Goal: Transaction & Acquisition: Purchase product/service

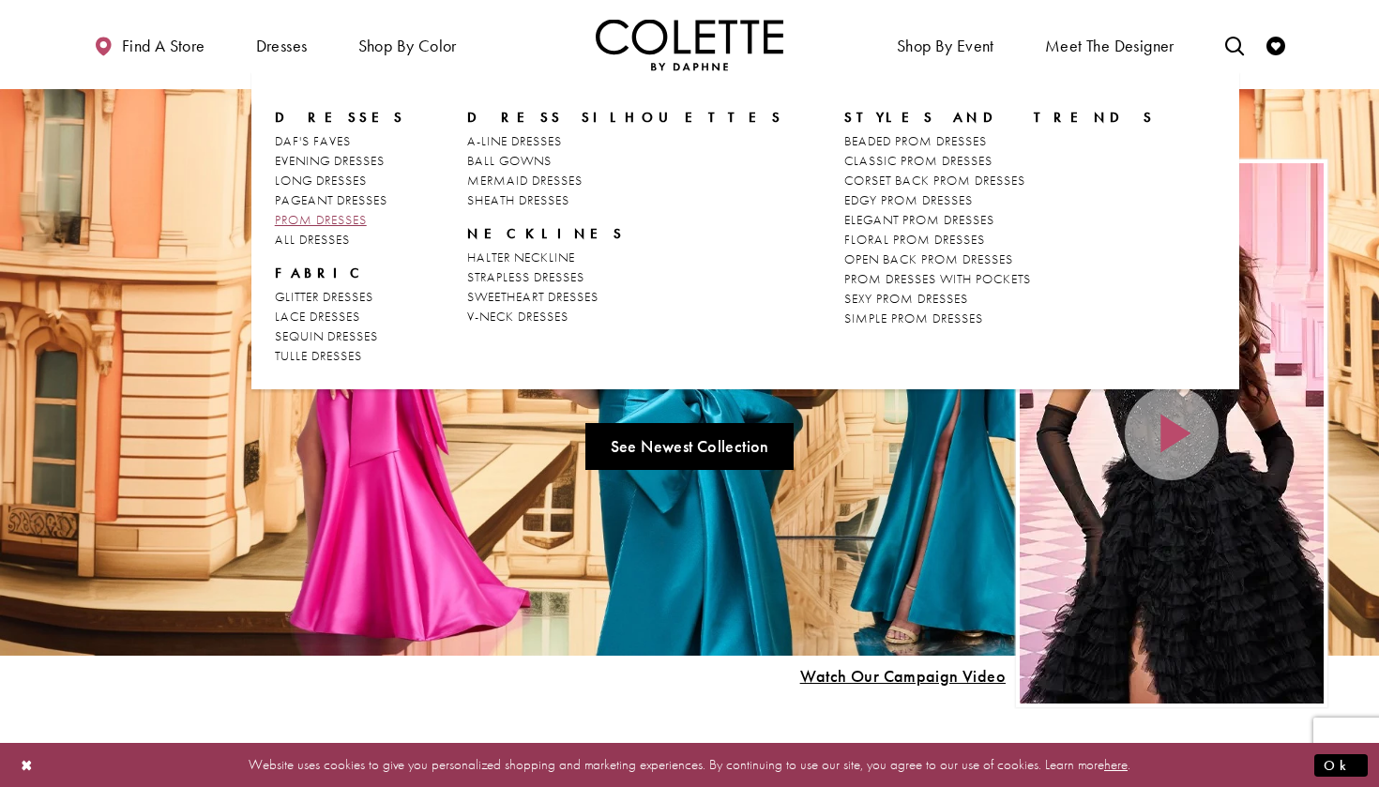
click at [359, 218] on span "PROM DRESSES" at bounding box center [321, 219] width 92 height 17
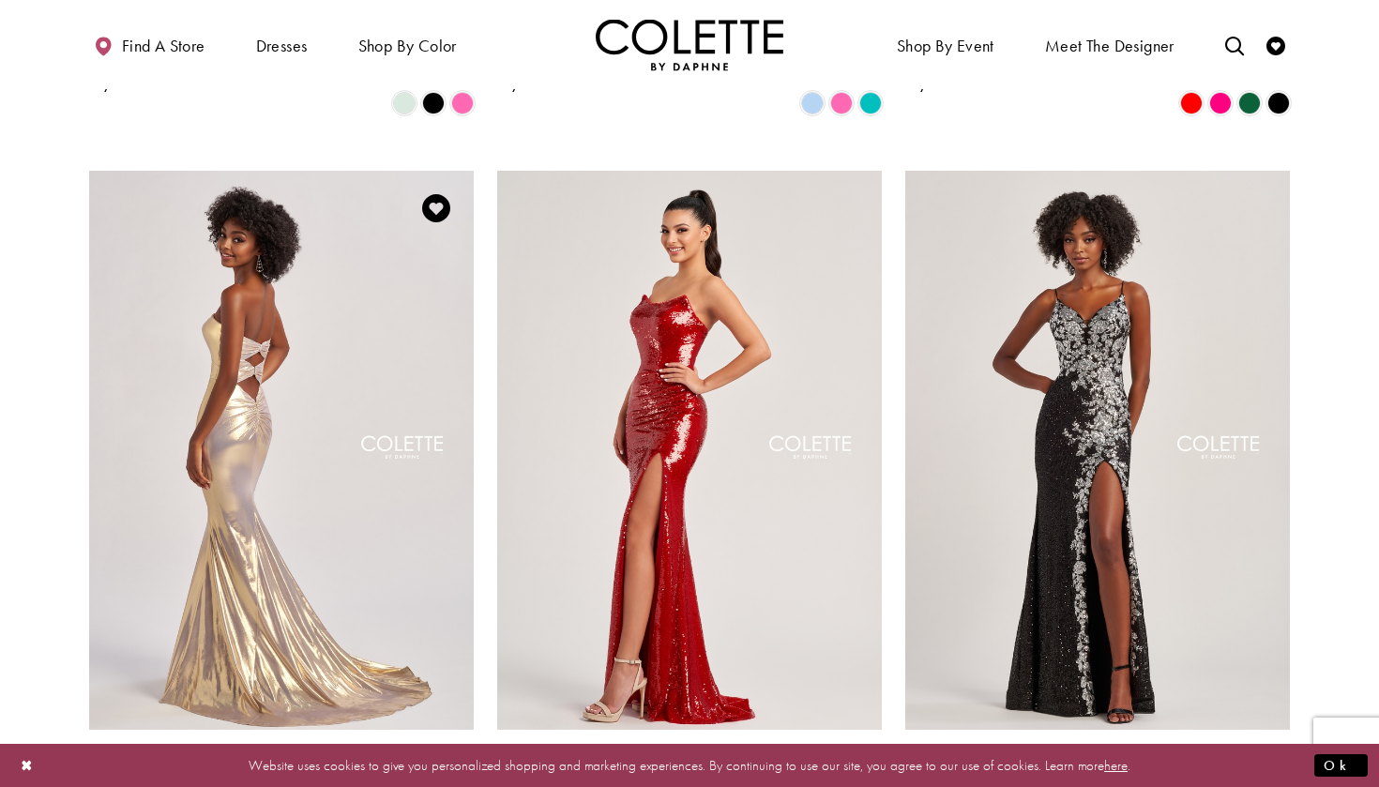
scroll to position [3229, 0]
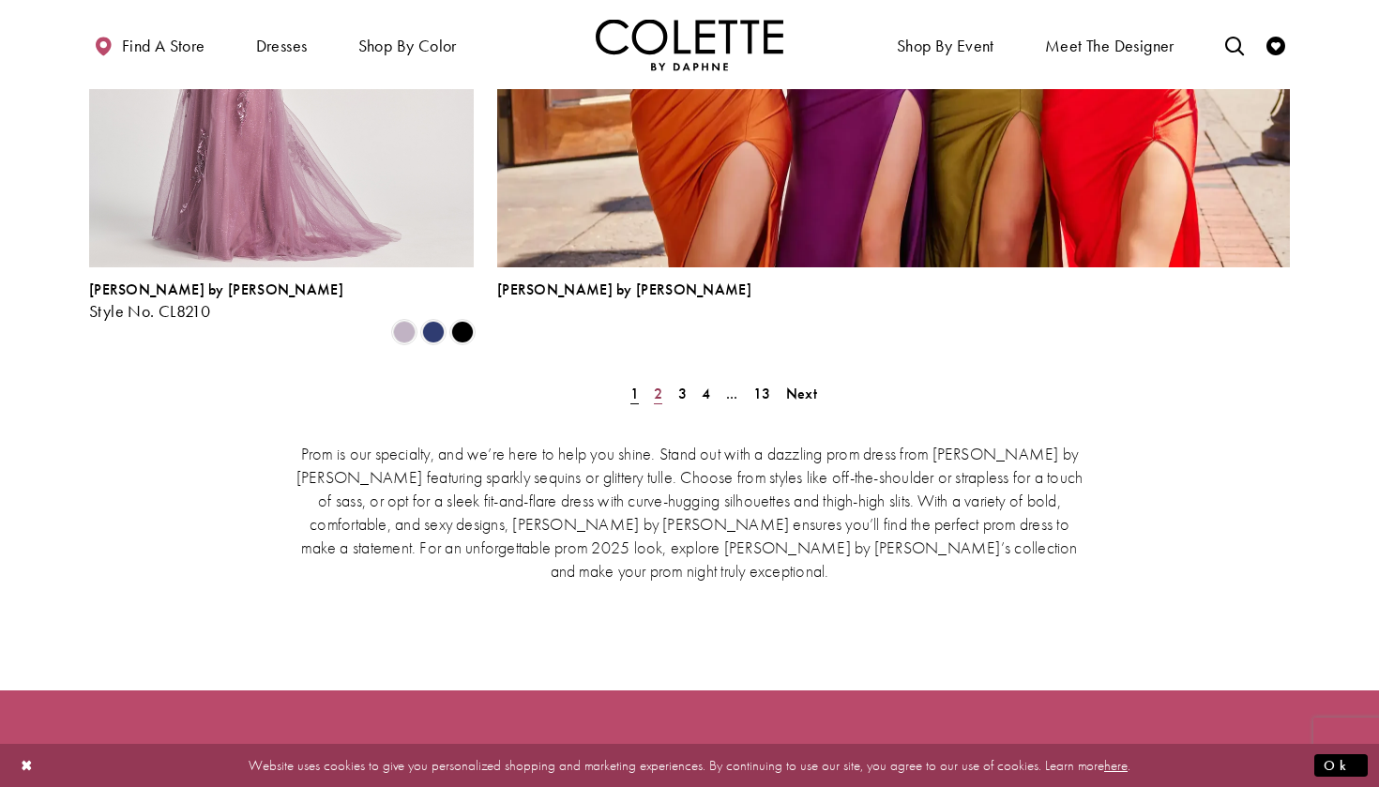
click at [654, 384] on span "2" at bounding box center [658, 394] width 8 height 20
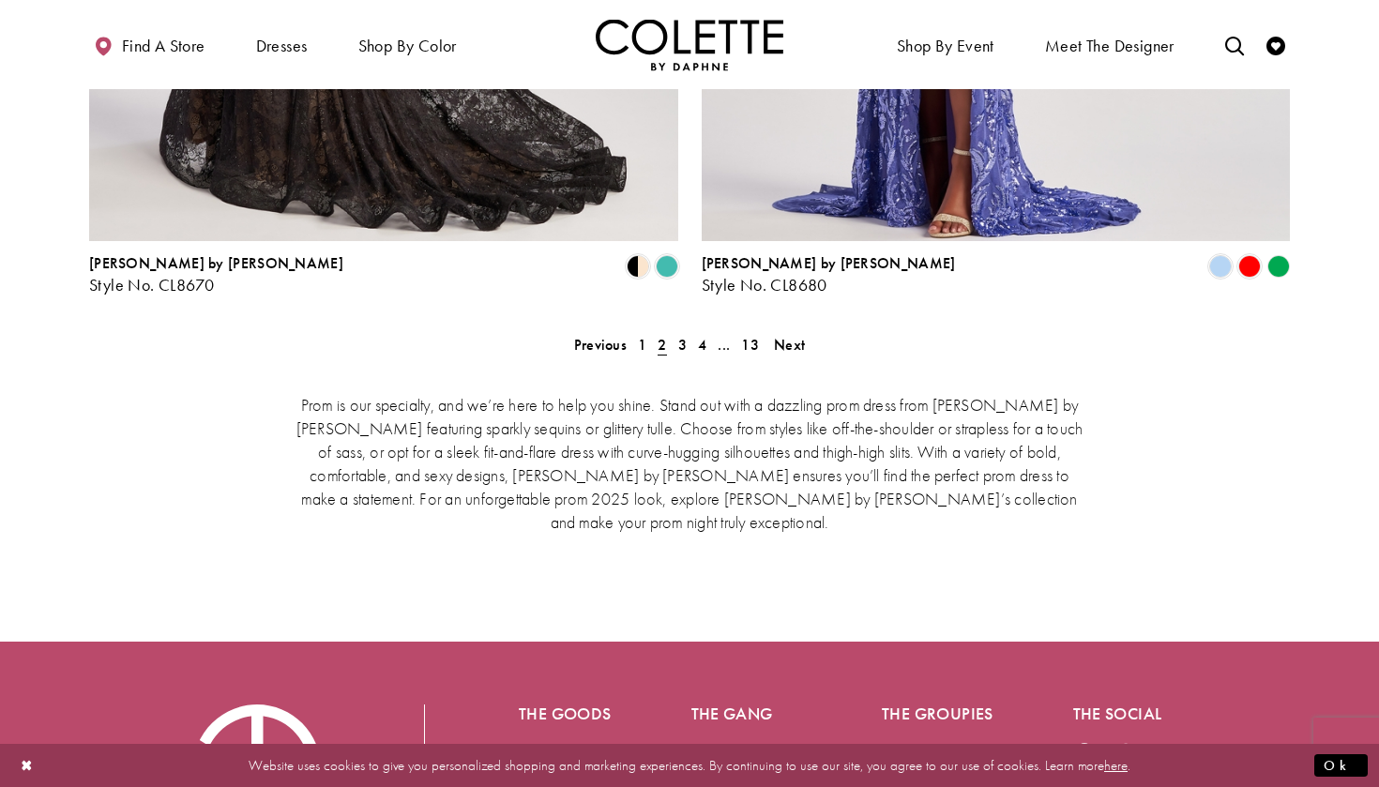
scroll to position [4009, 0]
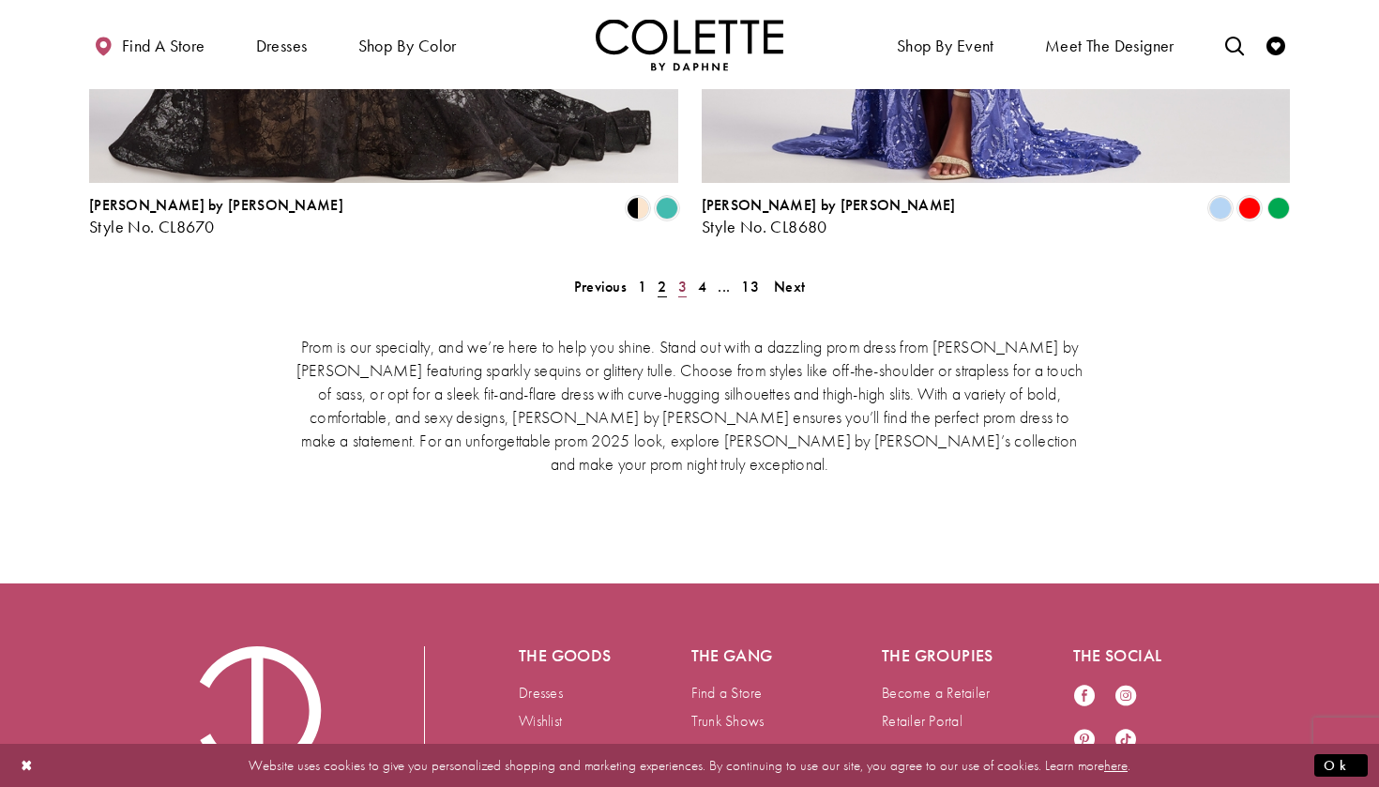
click at [683, 277] on span "3" at bounding box center [682, 287] width 8 height 20
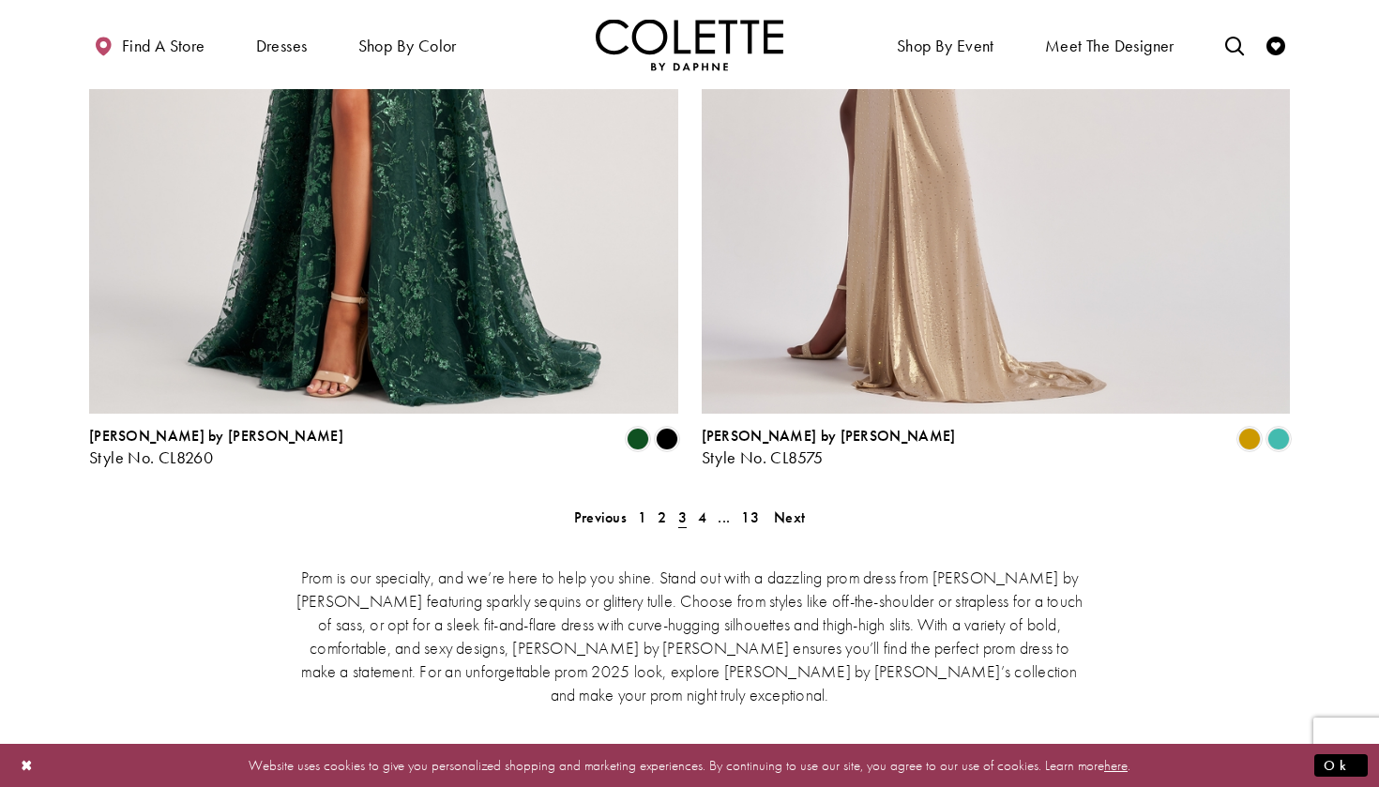
scroll to position [3783, 0]
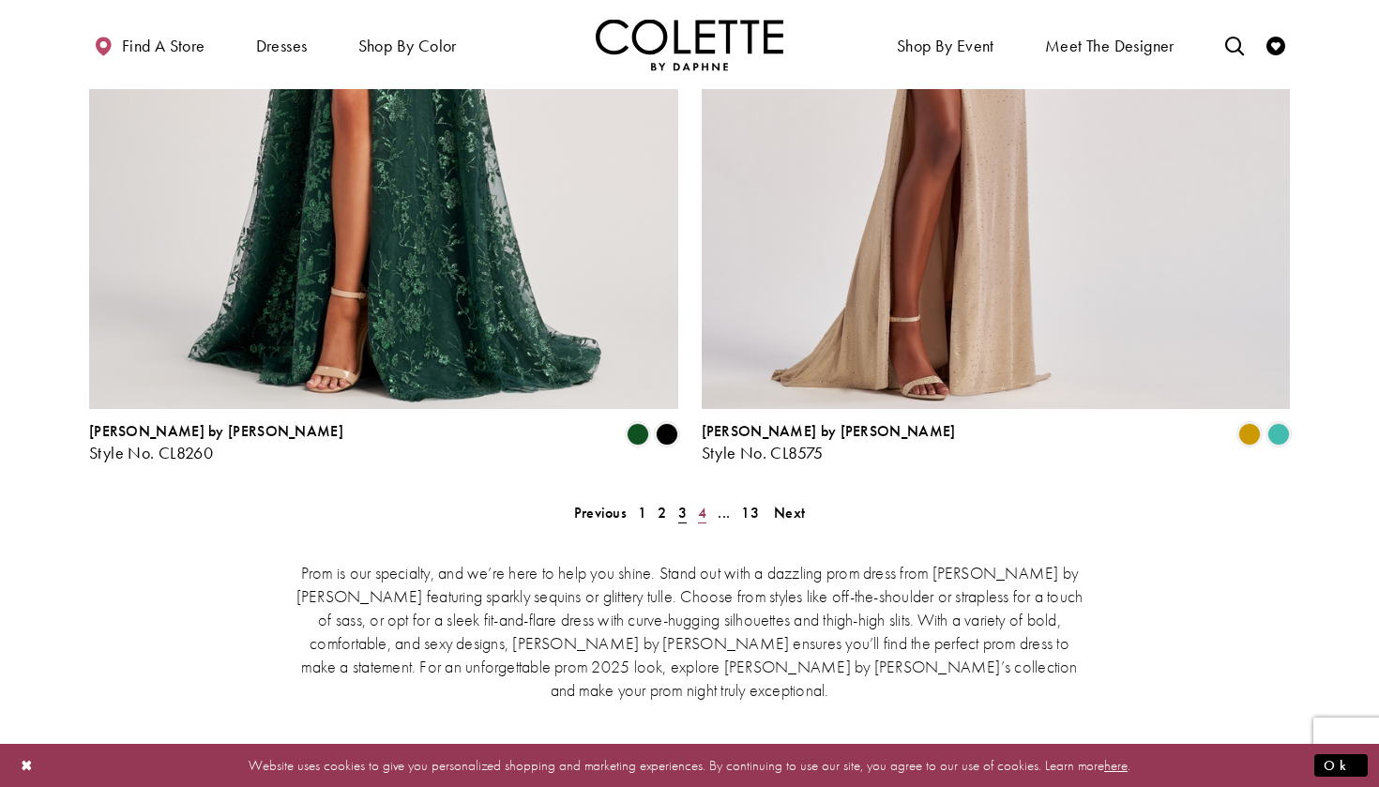
click at [704, 503] on span "4" at bounding box center [702, 513] width 8 height 20
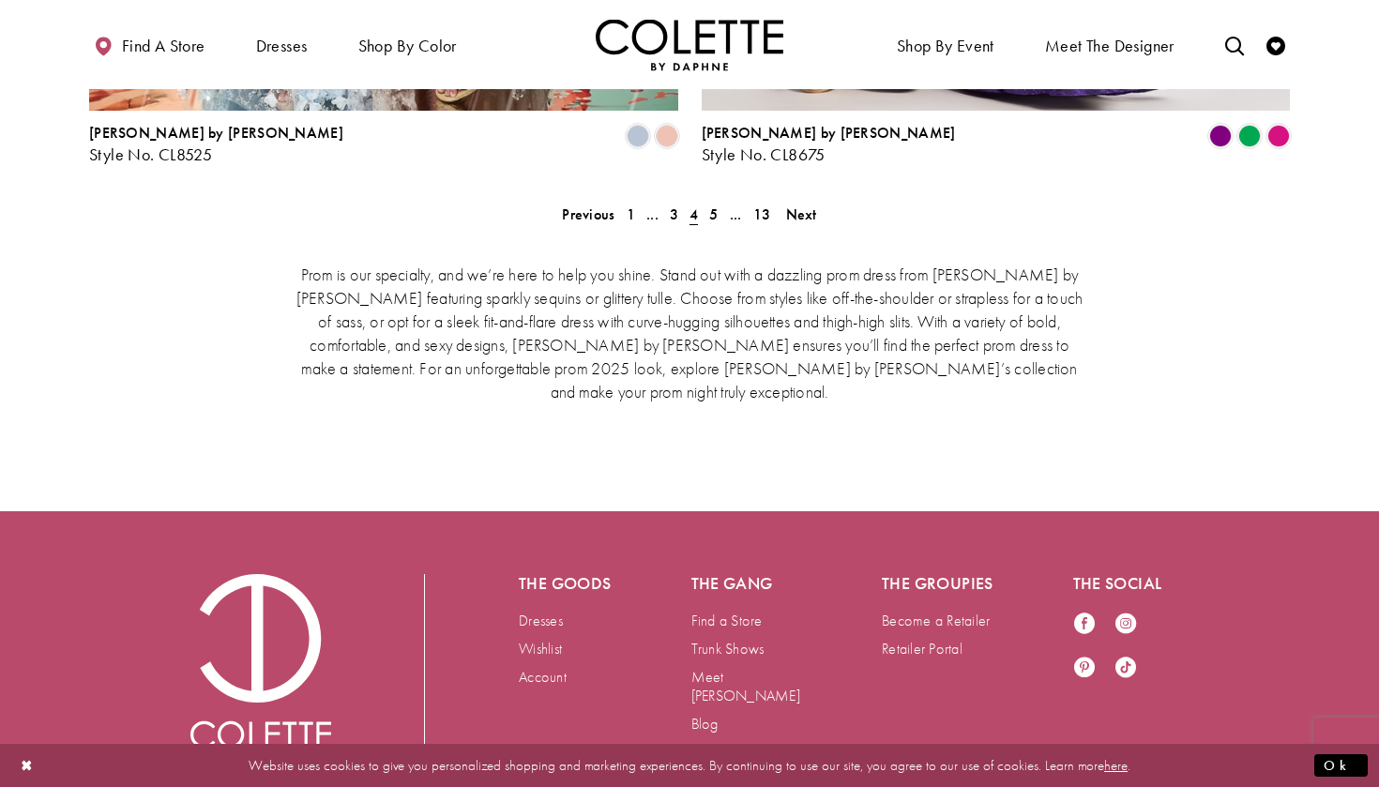
scroll to position [4080, 0]
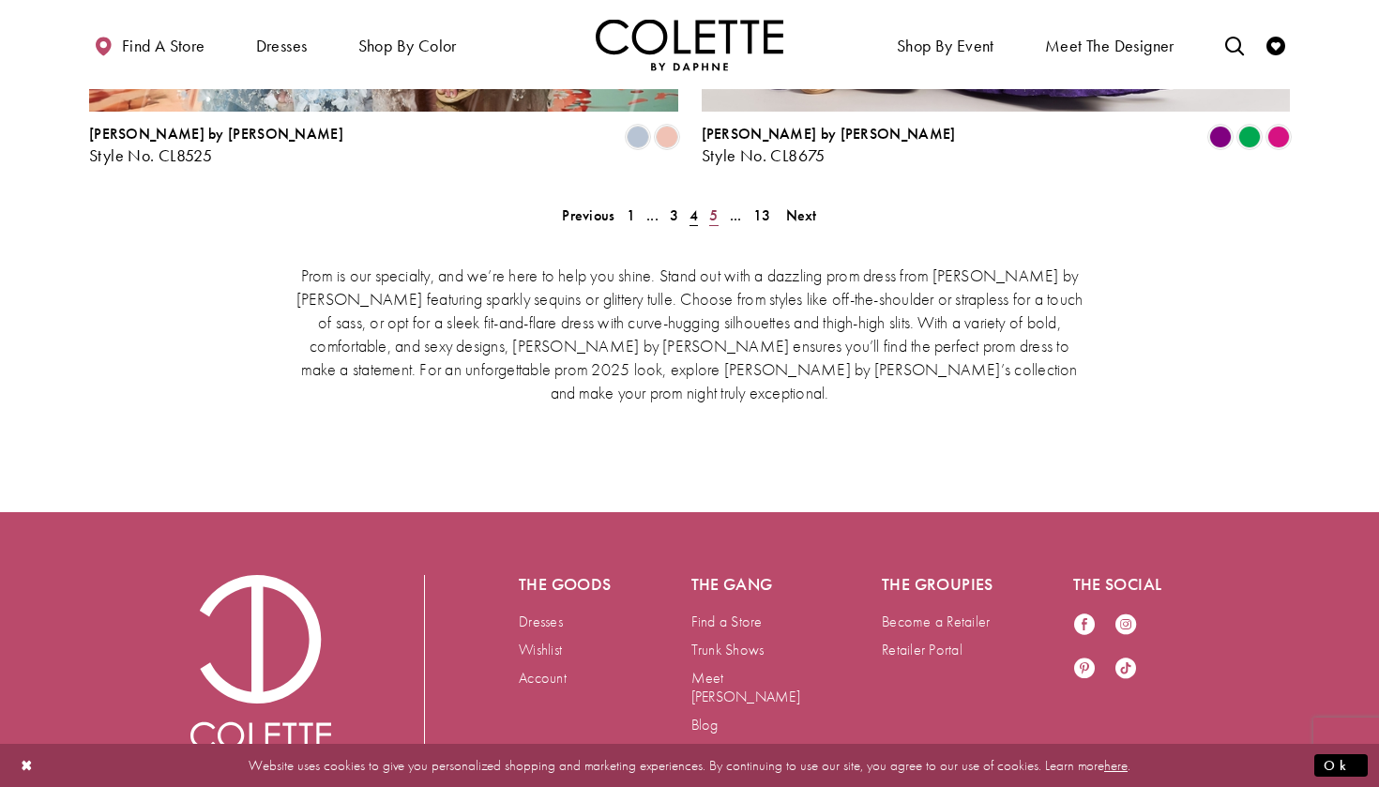
click at [714, 205] on span "5" at bounding box center [713, 215] width 8 height 20
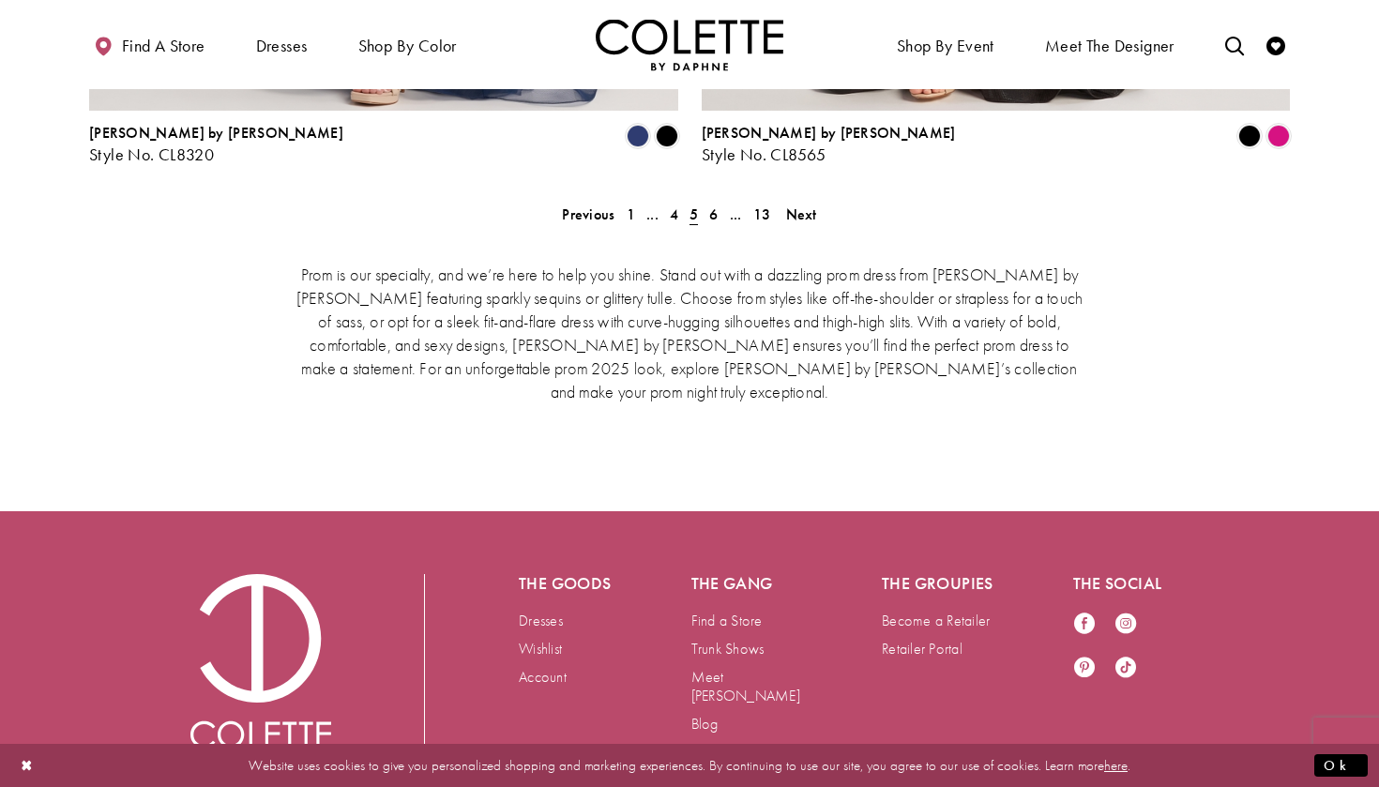
scroll to position [4080, 0]
